Goal: Task Accomplishment & Management: Manage account settings

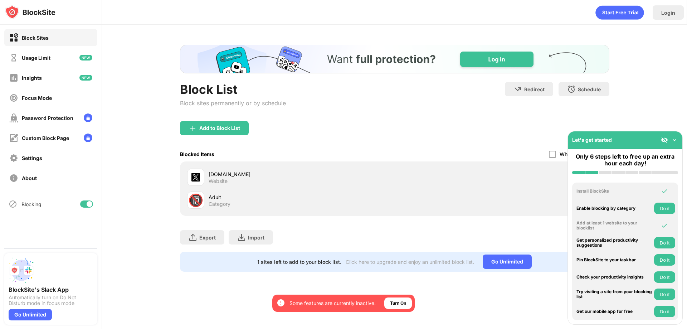
click at [675, 141] on img at bounding box center [674, 139] width 7 height 7
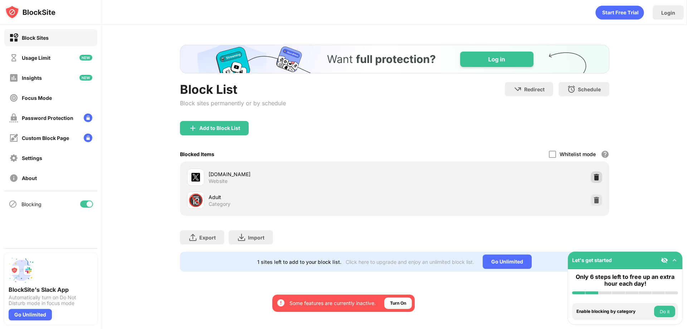
click at [594, 179] on img at bounding box center [596, 177] width 7 height 7
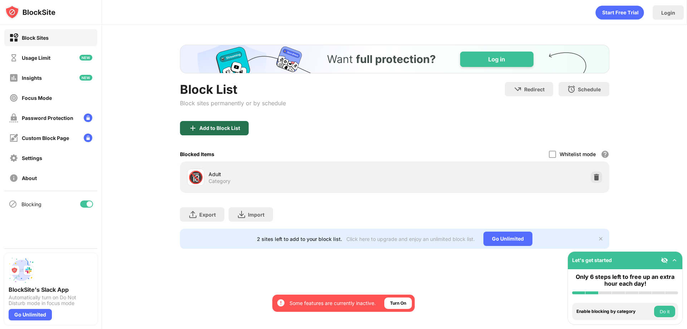
click at [216, 128] on div "Add to Block List" at bounding box center [219, 128] width 41 height 6
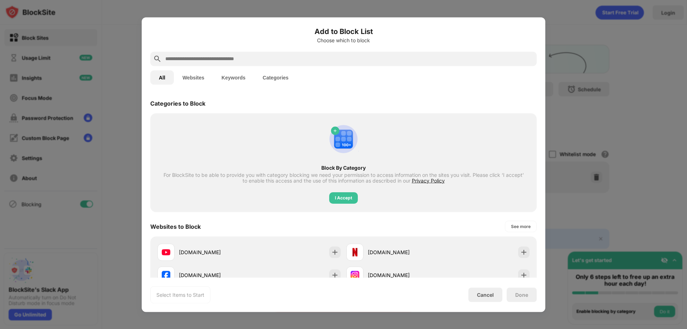
click at [383, 57] on input "text" at bounding box center [349, 58] width 369 height 9
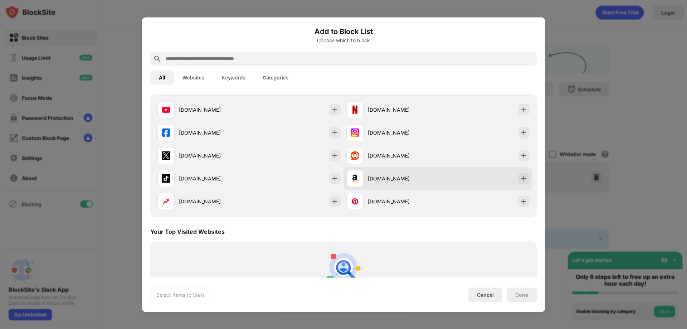
scroll to position [143, 0]
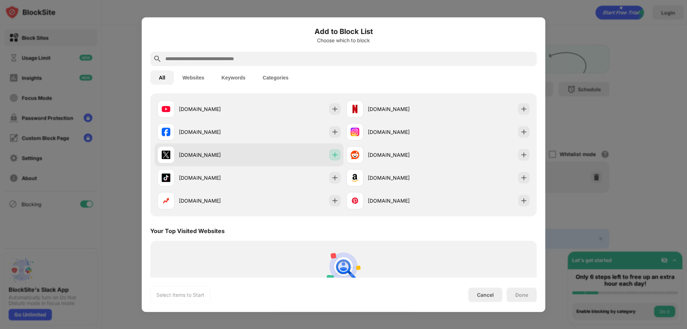
click at [332, 153] on img at bounding box center [334, 154] width 7 height 7
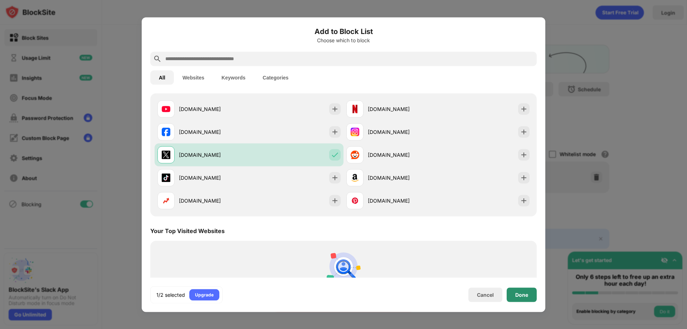
click at [517, 293] on div "Done" at bounding box center [521, 295] width 13 height 6
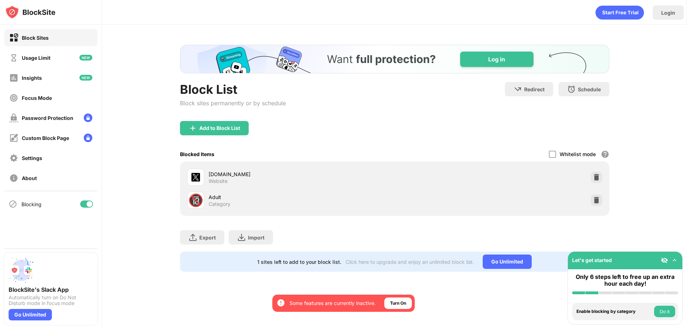
click at [517, 293] on div "Done" at bounding box center [521, 295] width 13 height 6
